Goal: Task Accomplishment & Management: Manage account settings

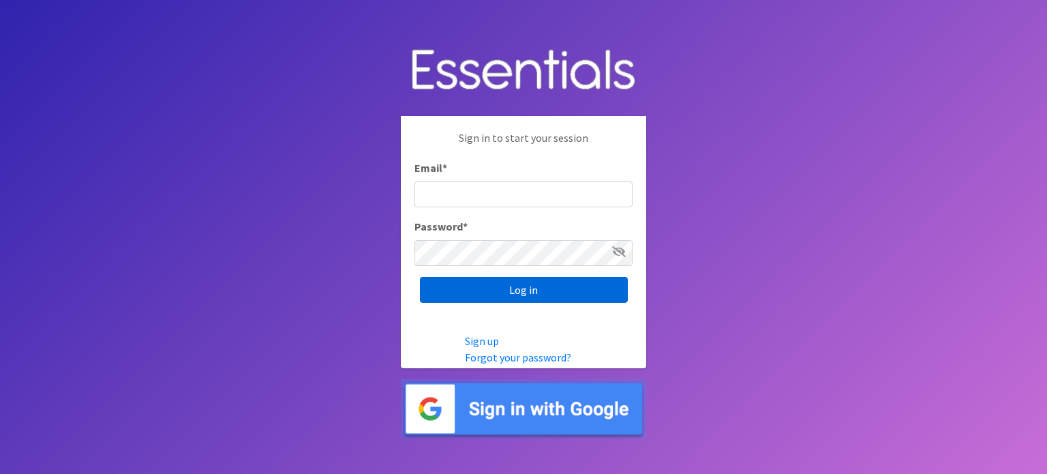
type input "[EMAIL_ADDRESS][DOMAIN_NAME]"
click at [508, 288] on input "Log in" at bounding box center [524, 290] width 208 height 26
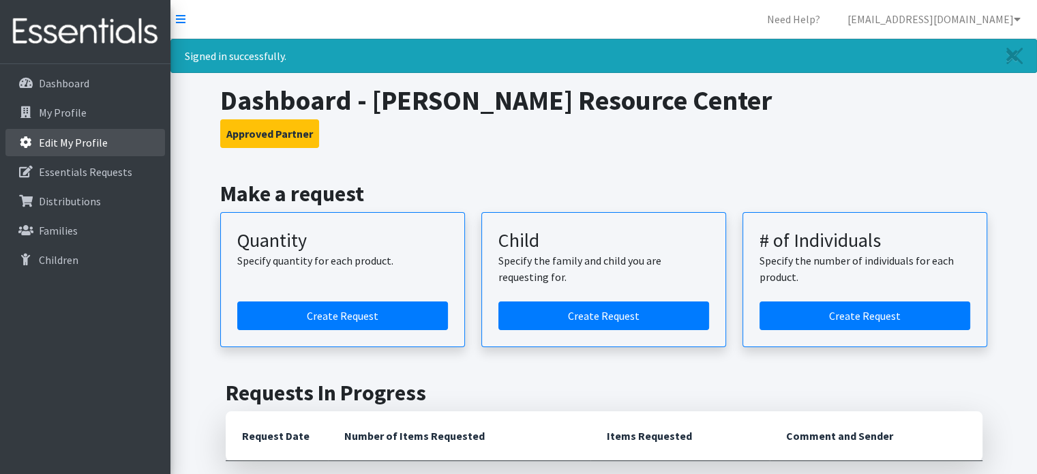
click at [62, 144] on p "Edit My Profile" at bounding box center [73, 143] width 69 height 14
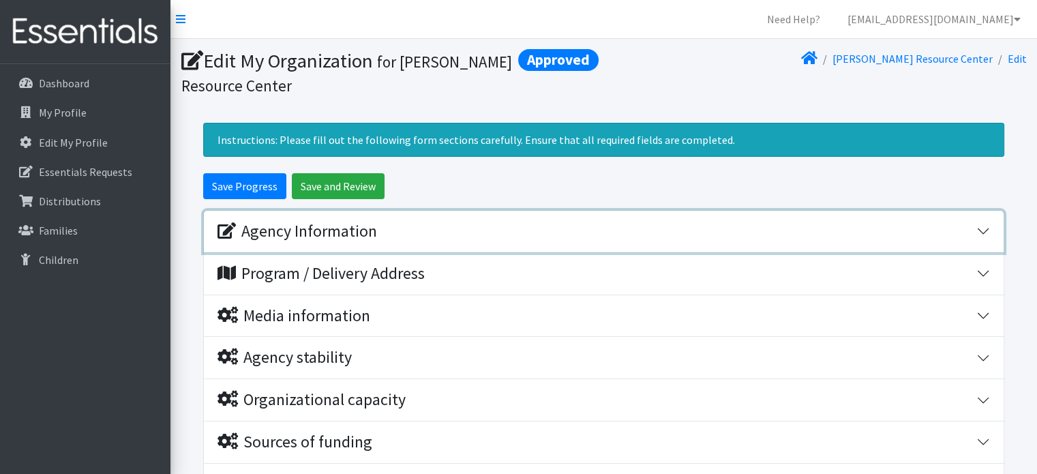
click at [427, 225] on div "Agency Information" at bounding box center [596, 232] width 759 height 20
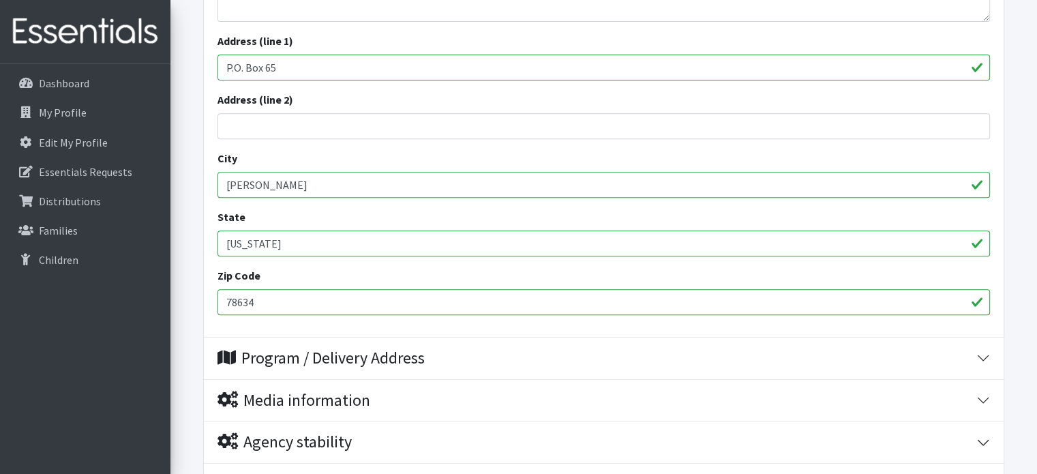
scroll to position [532, 0]
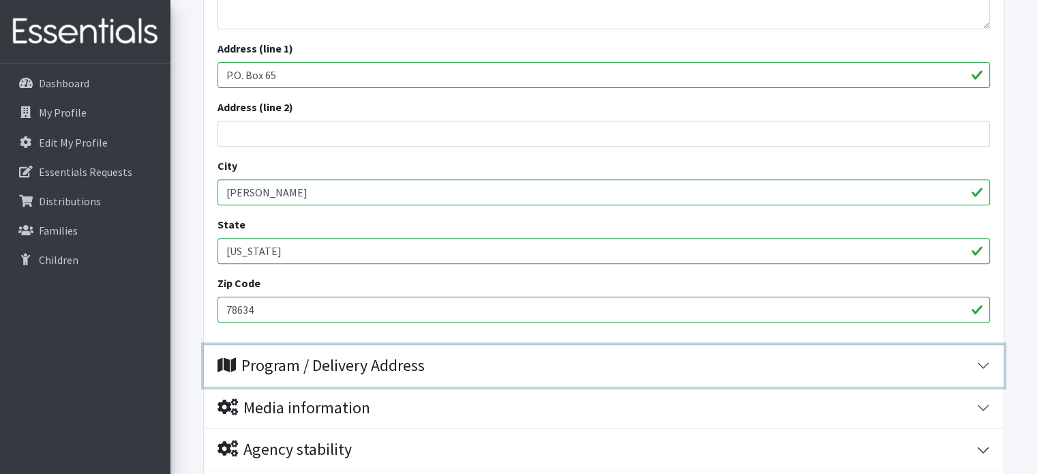
click at [371, 370] on div "Program / Delivery Address" at bounding box center [320, 366] width 207 height 20
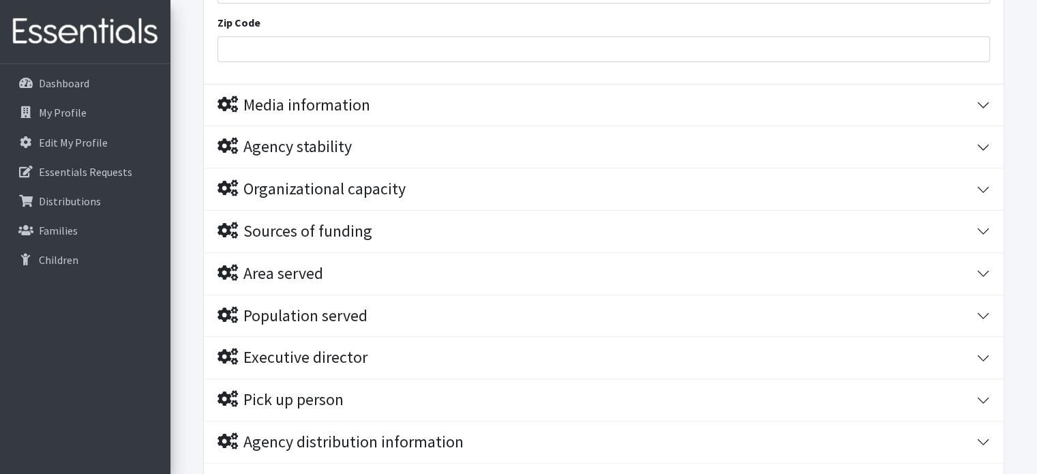
scroll to position [1214, 0]
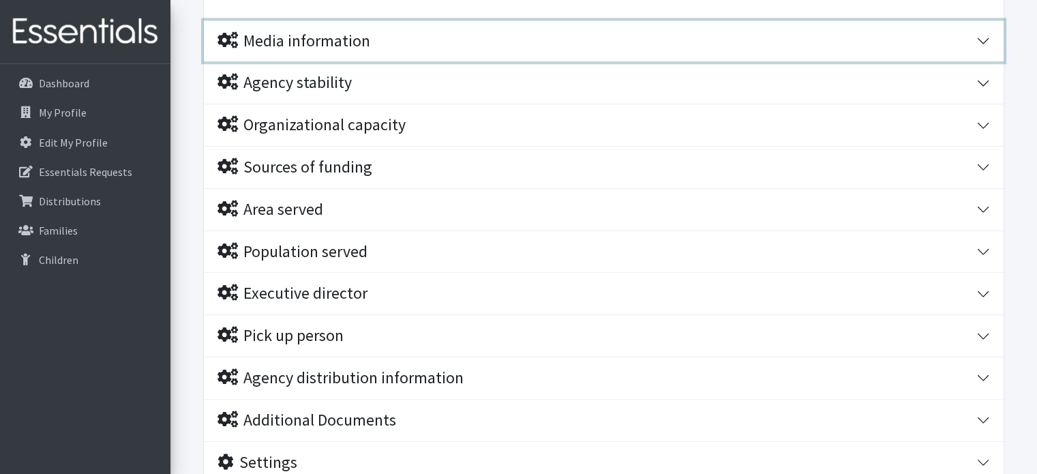
click at [393, 40] on div "Media information" at bounding box center [596, 41] width 759 height 20
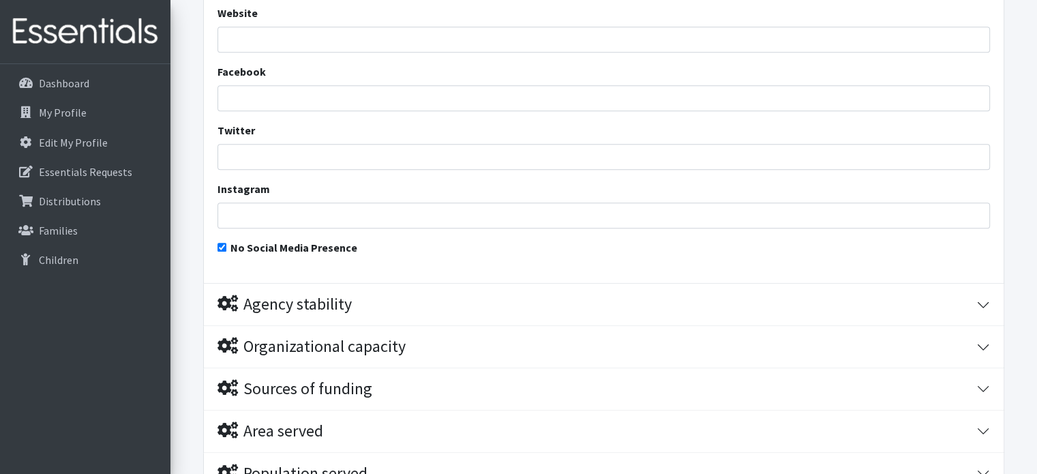
scroll to position [1418, 0]
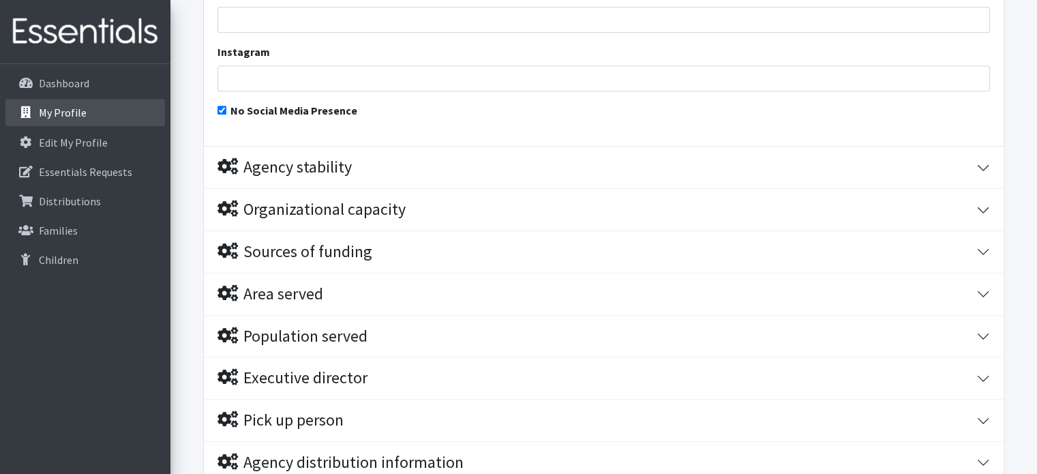
click at [98, 101] on link "My Profile" at bounding box center [84, 112] width 159 height 27
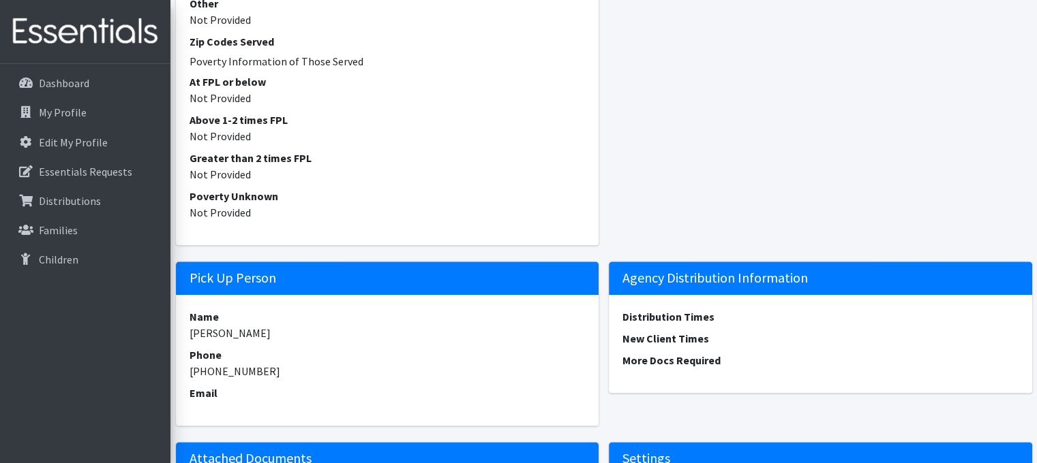
scroll to position [1741, 0]
